Goal: Task Accomplishment & Management: Use online tool/utility

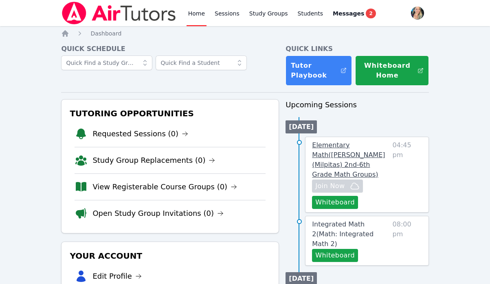
click at [362, 145] on link "Elementary Math ( Pomeroy (Milpitas) 2nd-6th Grade Math Groups )" at bounding box center [350, 159] width 77 height 39
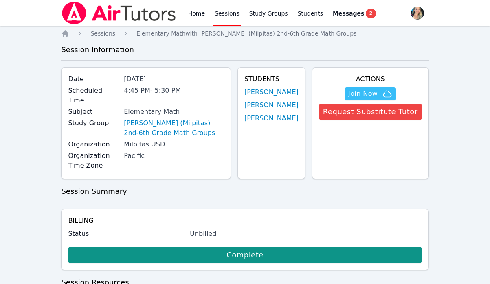
click at [261, 95] on link "Camila Burgos Ortega" at bounding box center [271, 92] width 54 height 10
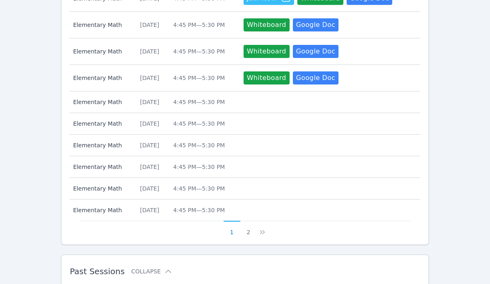
scroll to position [446, 0]
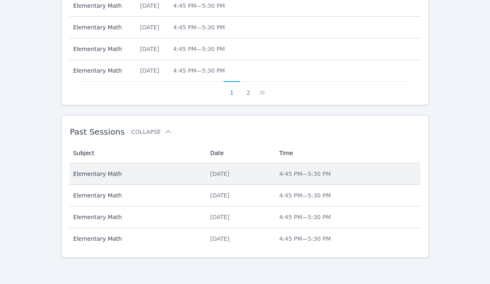
click at [218, 173] on div "Wed Oct 8, 2025" at bounding box center [239, 173] width 59 height 8
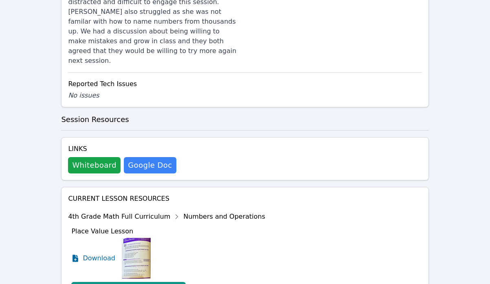
scroll to position [413, 0]
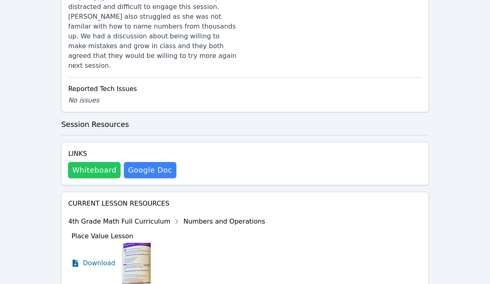
click at [86, 162] on button "Whiteboard" at bounding box center [94, 170] width 53 height 16
